Goal: Task Accomplishment & Management: Complete application form

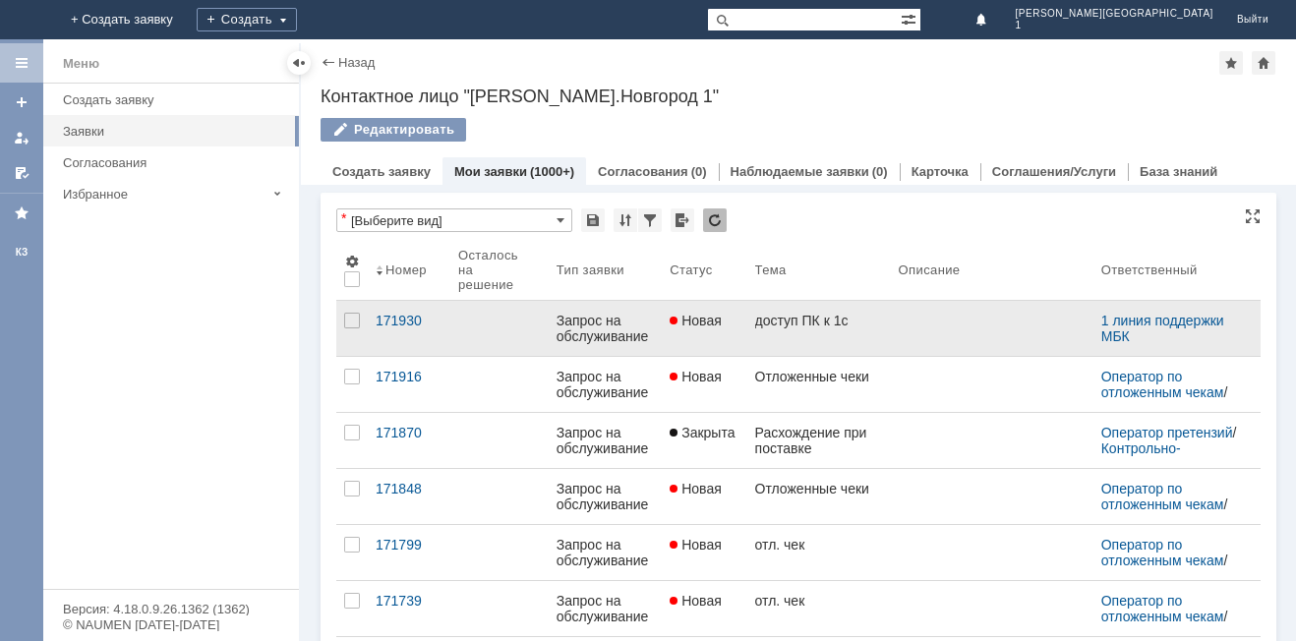
click at [670, 326] on span "Новая" at bounding box center [696, 321] width 52 height 16
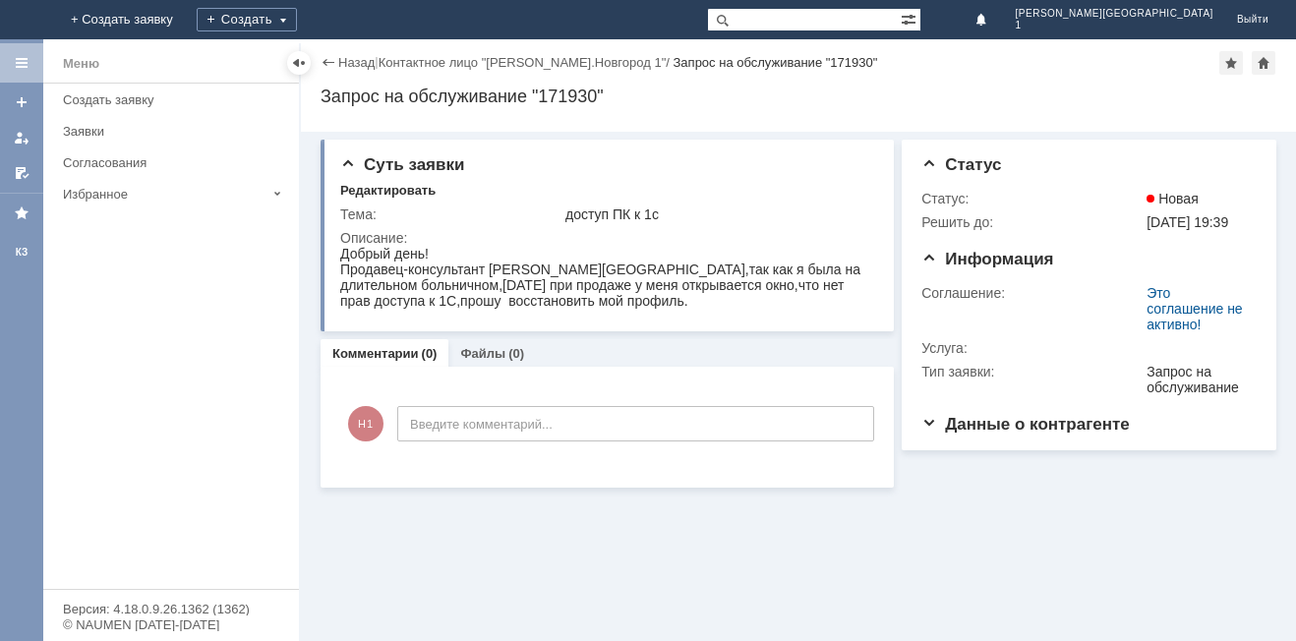
drag, startPoint x: 340, startPoint y: 254, endPoint x: 778, endPoint y: 301, distance: 440.1
click at [778, 301] on body "Добрый день! Продавец-консультант [PERSON_NAME][GEOGRAPHIC_DATA],так как я была…" at bounding box center [606, 277] width 532 height 63
copy body "Добрый день! Продавец-консультант [PERSON_NAME][GEOGRAPHIC_DATA],так как я была…"
click at [332, 63] on div "Назад" at bounding box center [348, 62] width 54 height 15
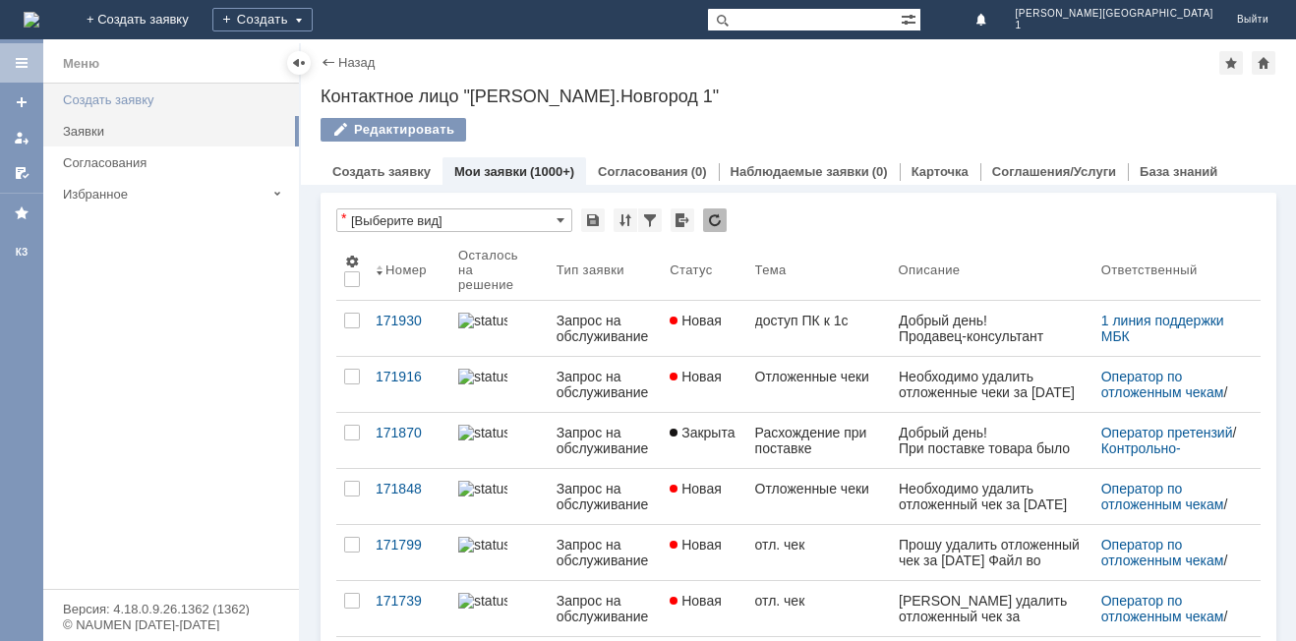
click at [96, 103] on div "Создать заявку" at bounding box center [175, 99] width 224 height 15
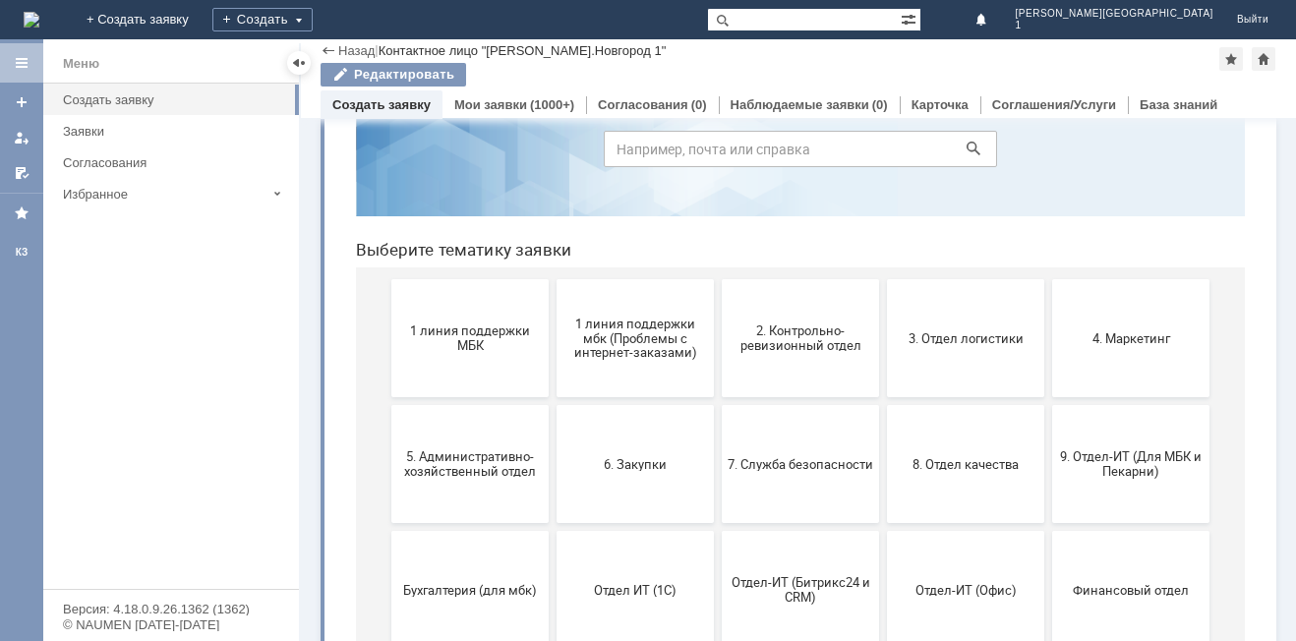
click at [439, 372] on button "1 линия поддержки МБК" at bounding box center [469, 338] width 157 height 118
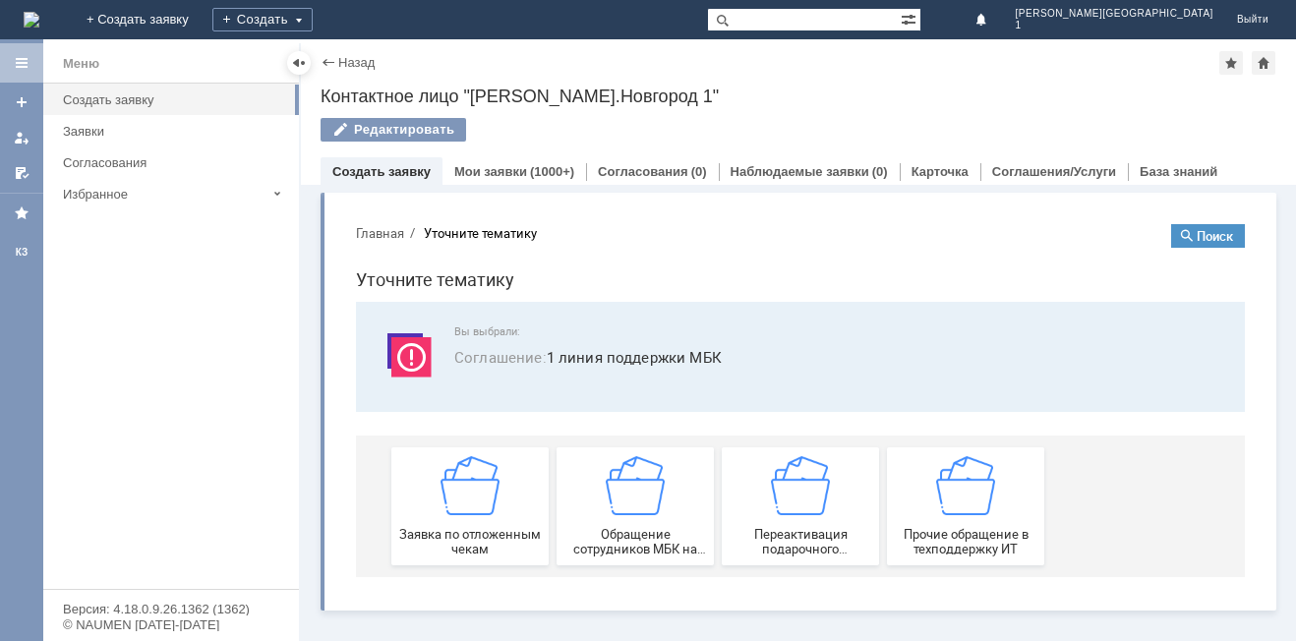
click at [654, 536] on span "Обращение сотрудников МБК на недоступность тех. поддержки" at bounding box center [635, 541] width 146 height 29
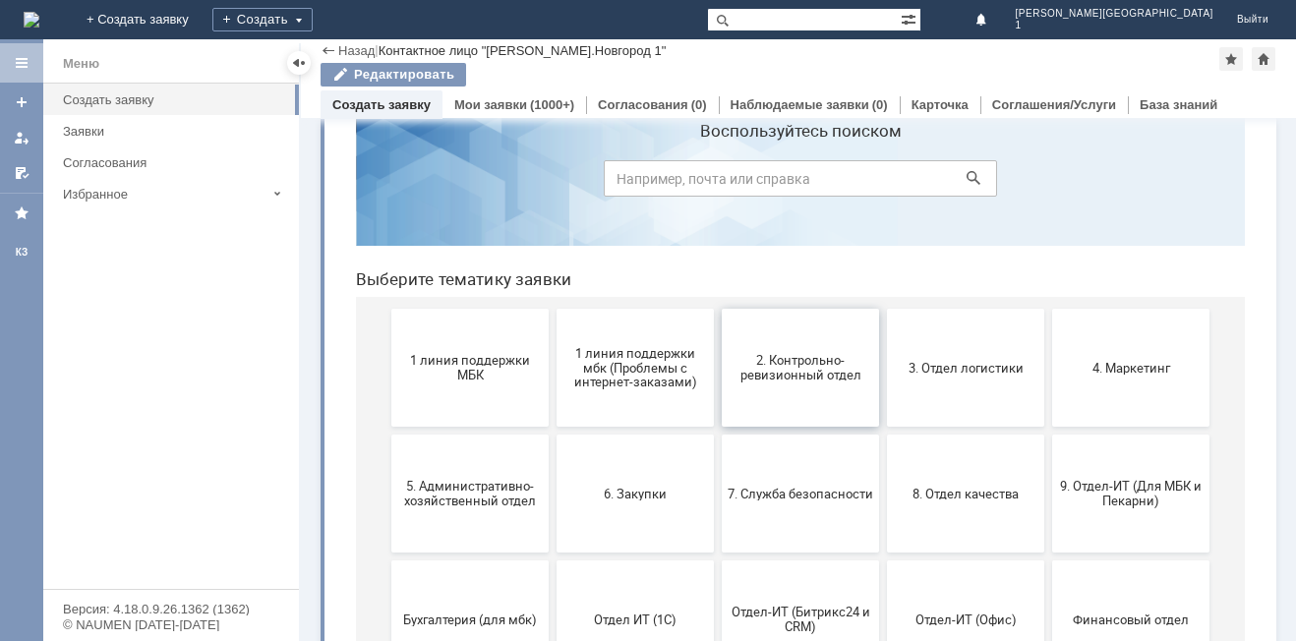
scroll to position [98, 0]
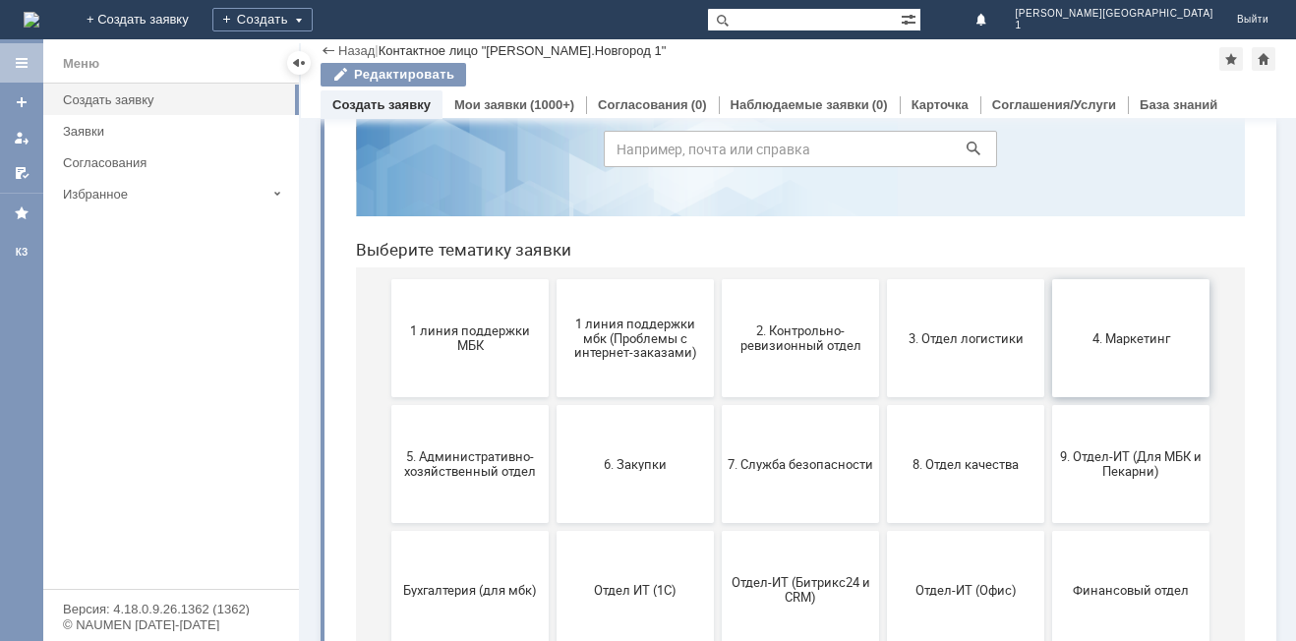
click at [1097, 347] on button "4. Маркетинг" at bounding box center [1130, 338] width 157 height 118
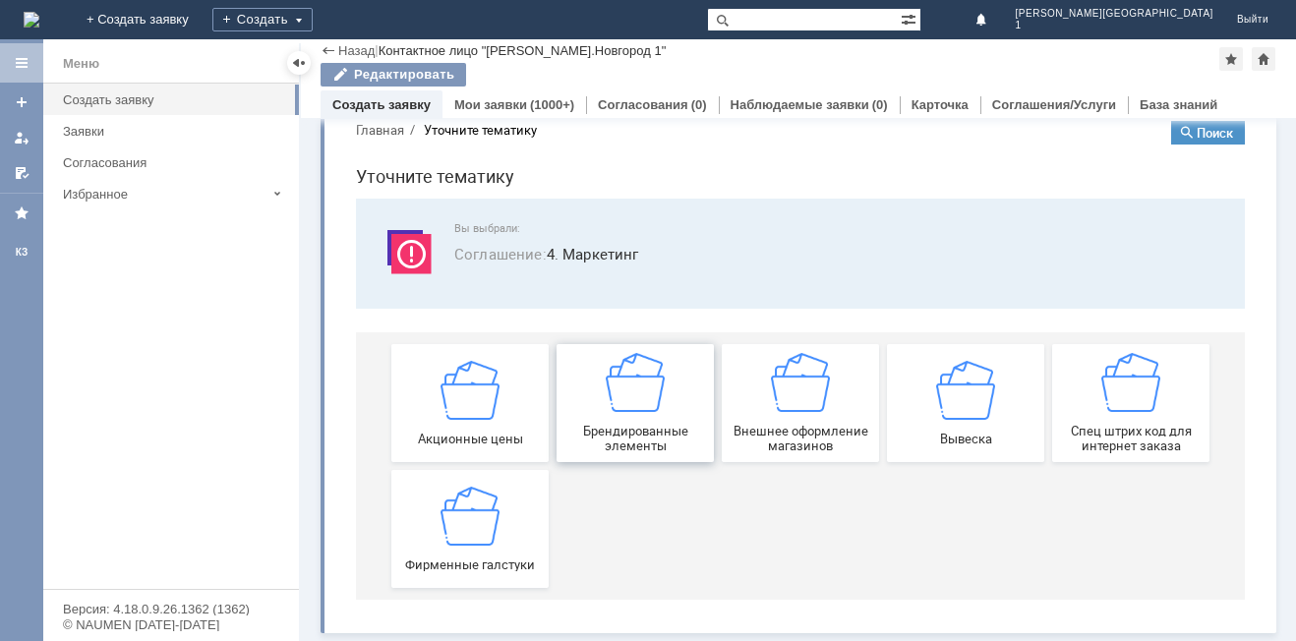
scroll to position [37, 0]
click at [349, 48] on link "Назад" at bounding box center [356, 50] width 36 height 15
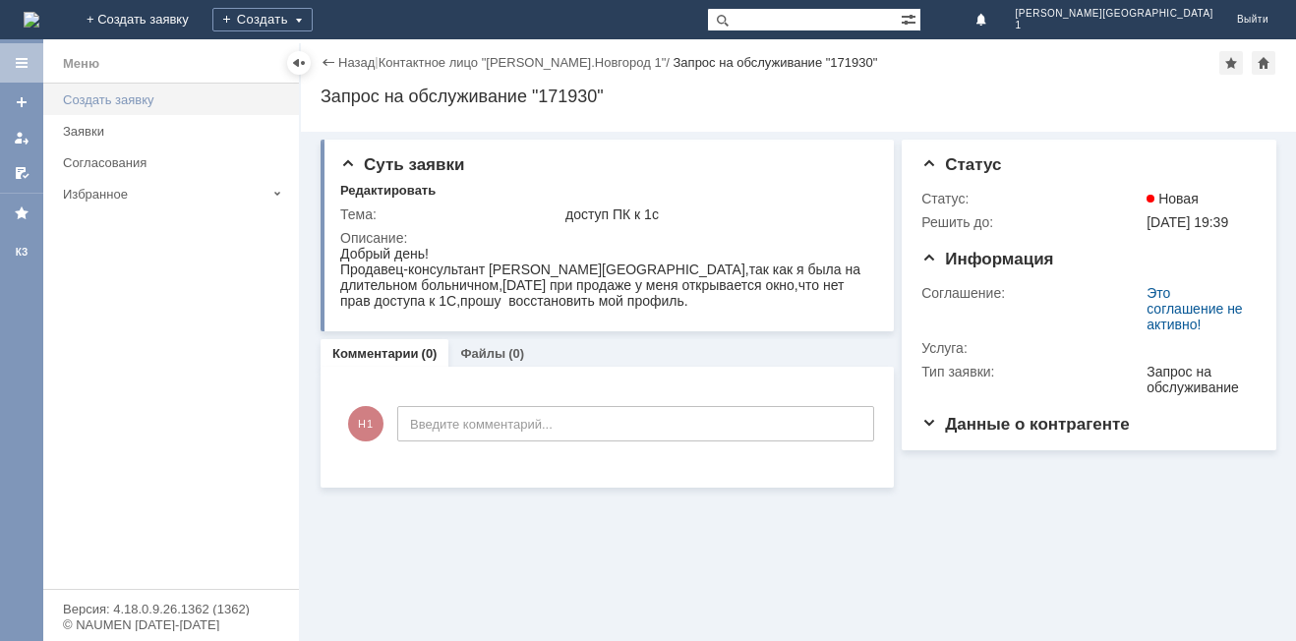
click at [107, 98] on div "Создать заявку" at bounding box center [175, 99] width 224 height 15
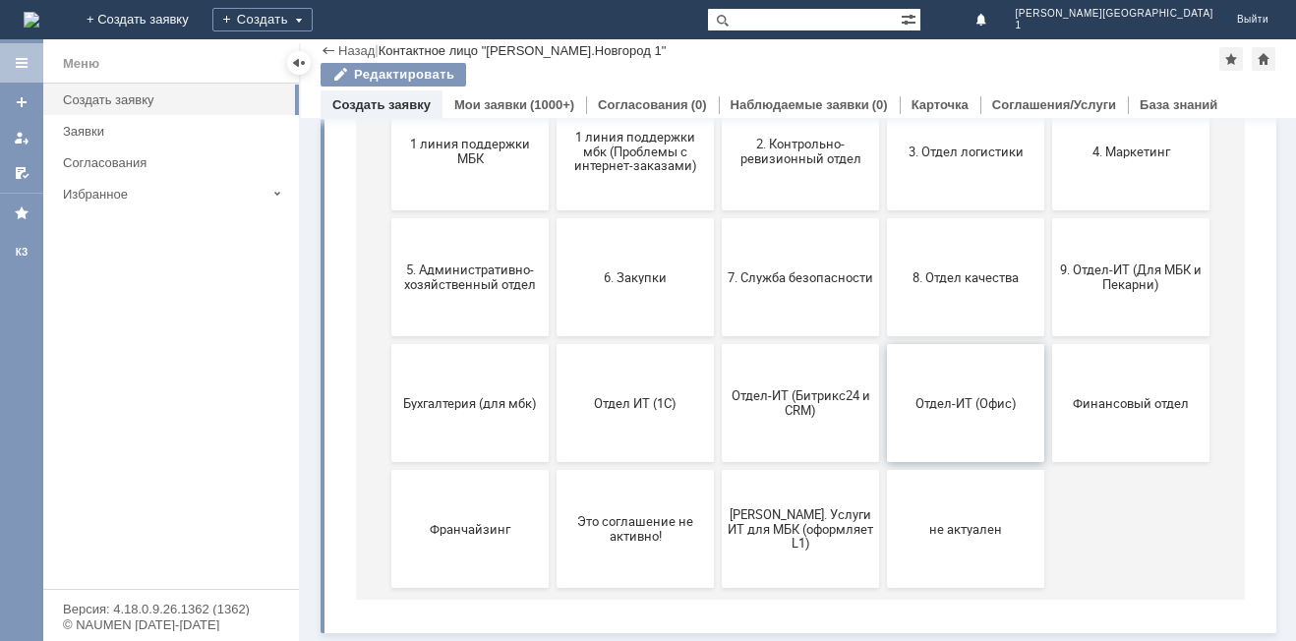
scroll to position [286, 0]
click at [617, 416] on button "Отдел ИТ (1С)" at bounding box center [634, 403] width 157 height 118
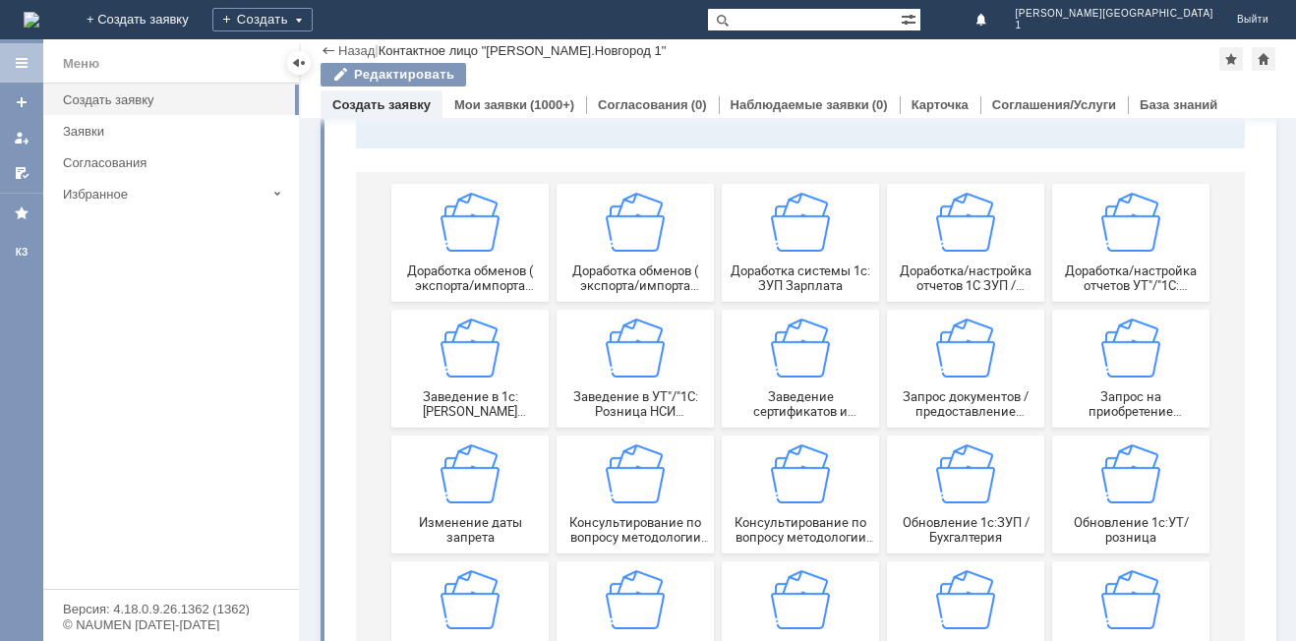
scroll to position [393, 0]
